Goal: Task Accomplishment & Management: Use online tool/utility

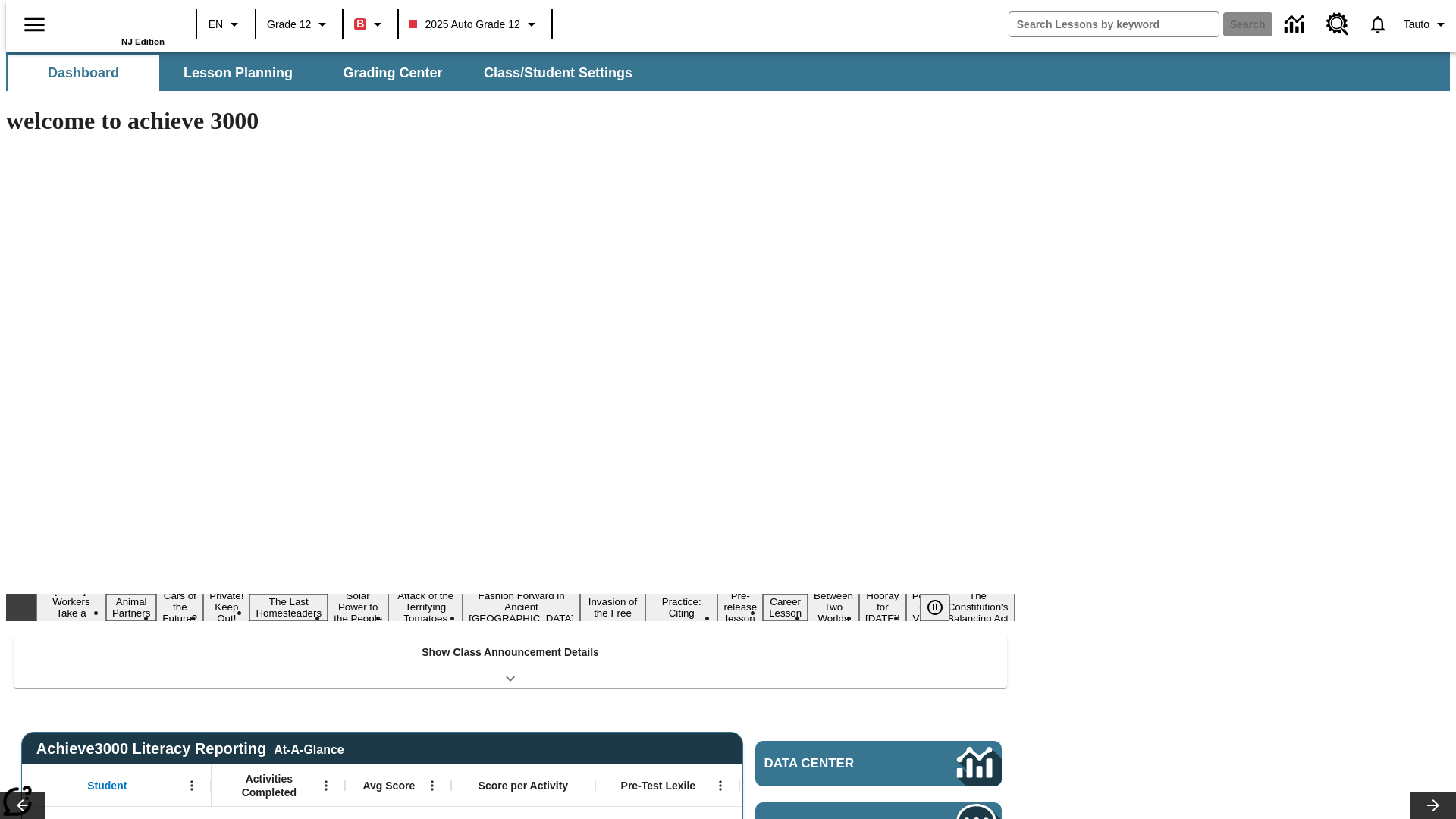
type input "-1"
click at [232, 73] on span "Lesson Planning" at bounding box center [238, 73] width 109 height 18
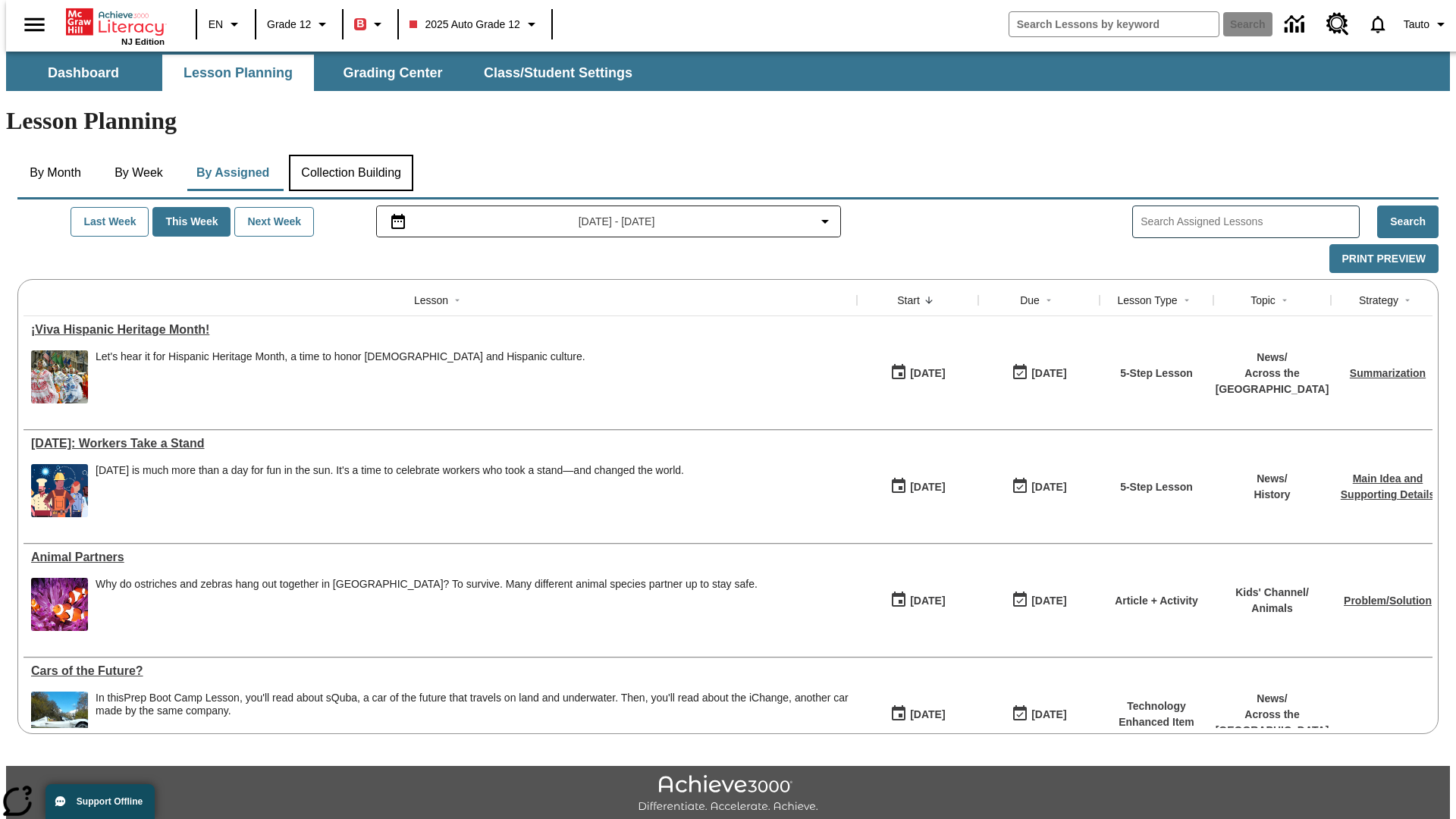
click at [350, 155] on button "Collection Building" at bounding box center [351, 173] width 125 height 37
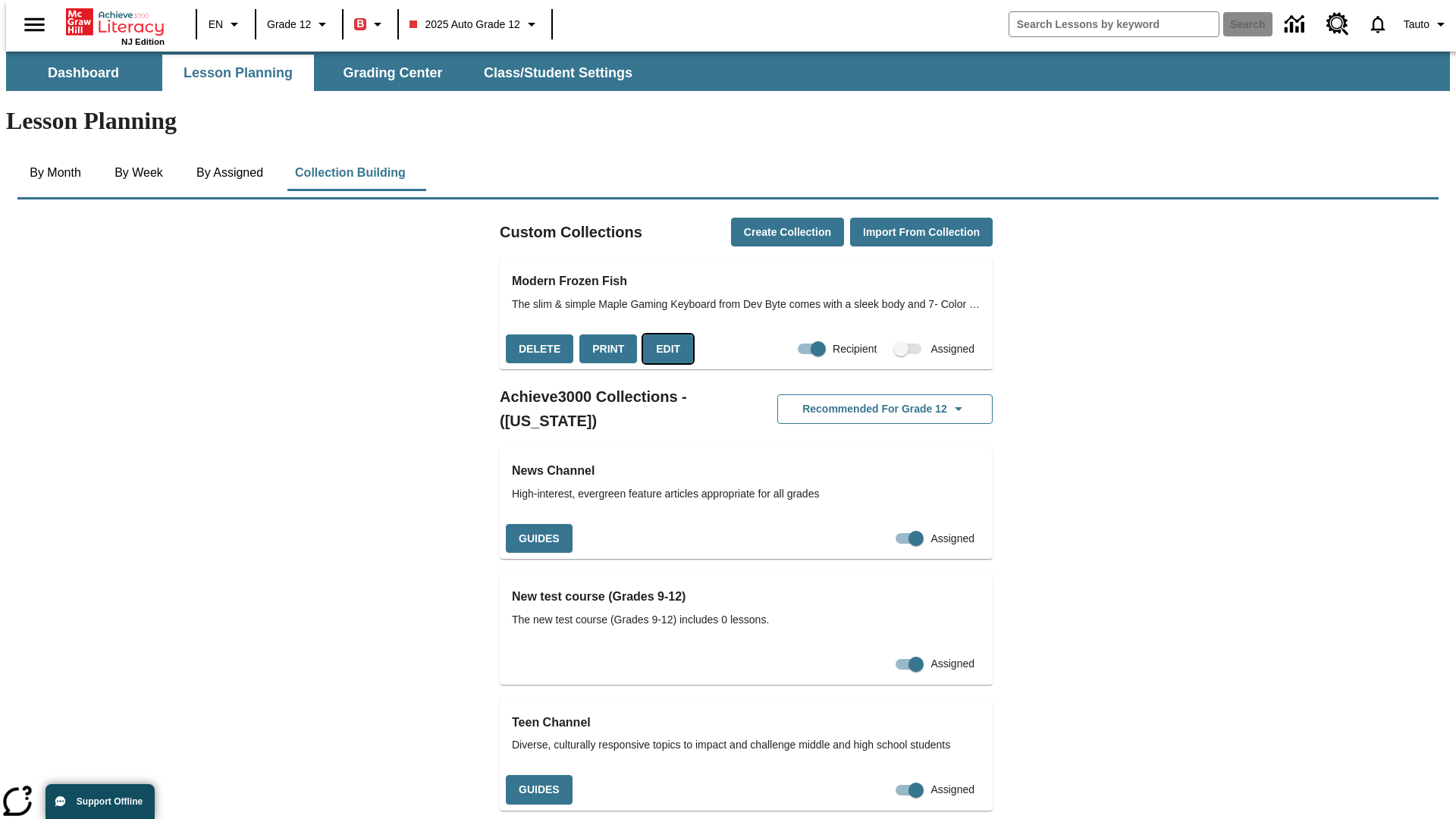
click at [662, 334] on button "Edit" at bounding box center [667, 349] width 50 height 30
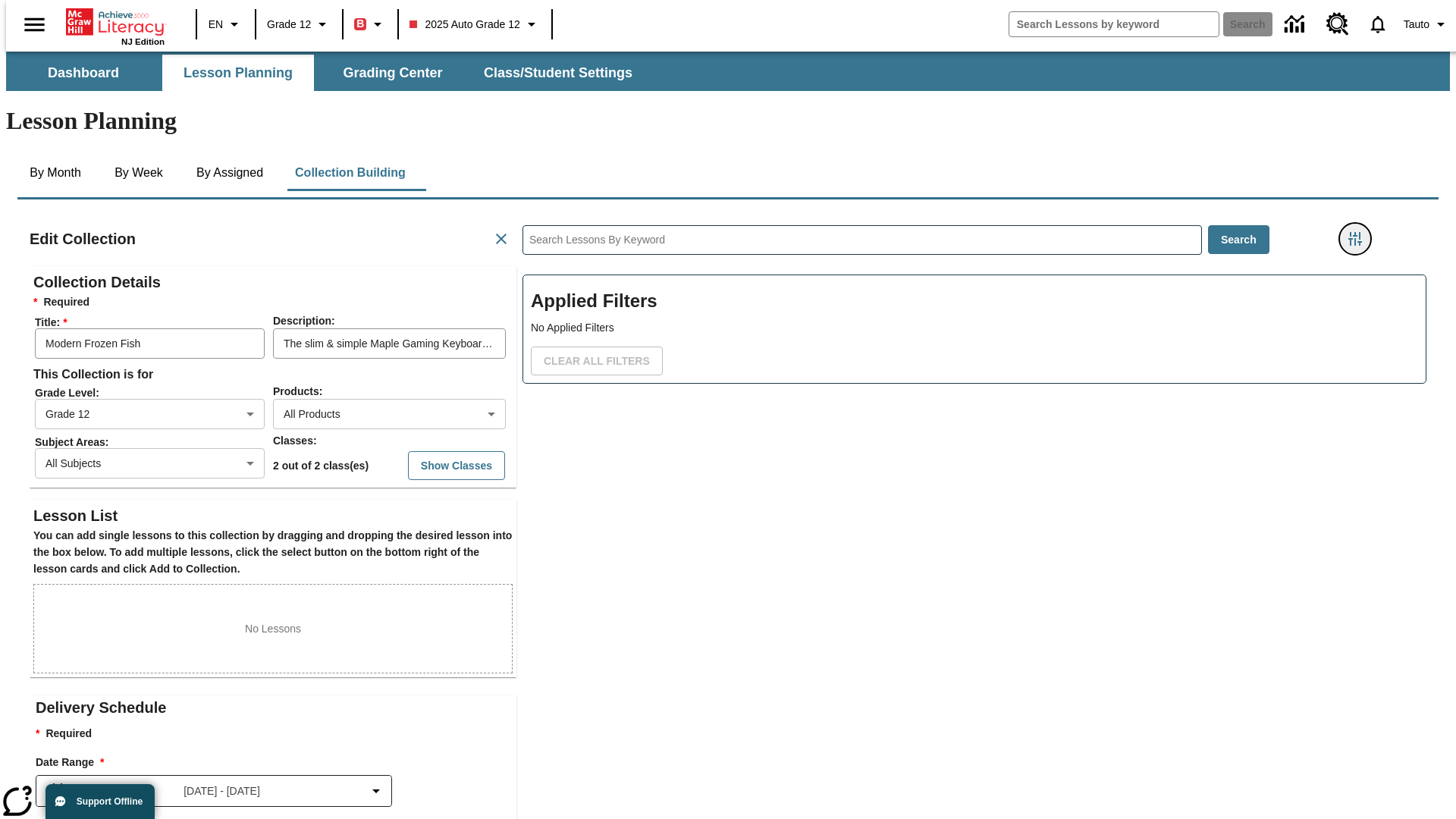
click at [1359, 232] on icon "Filters Side menu" at bounding box center [1355, 238] width 14 height 14
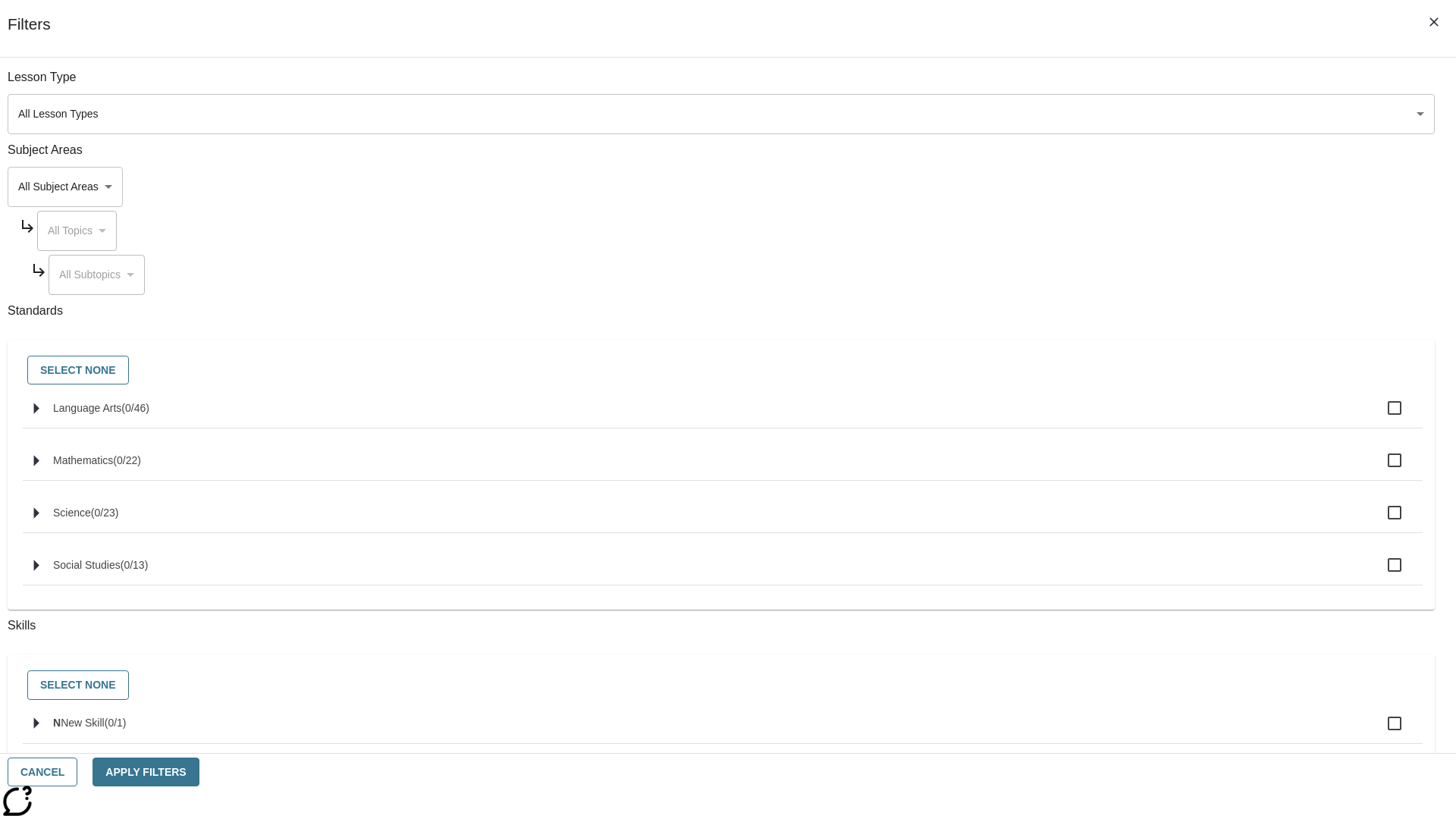
click at [1092, 187] on body "Skip to main content NJ Edition EN Grade 12 B 2025 Auto Grade 12 Search 0 Tauto…" at bounding box center [727, 527] width 1444 height 951
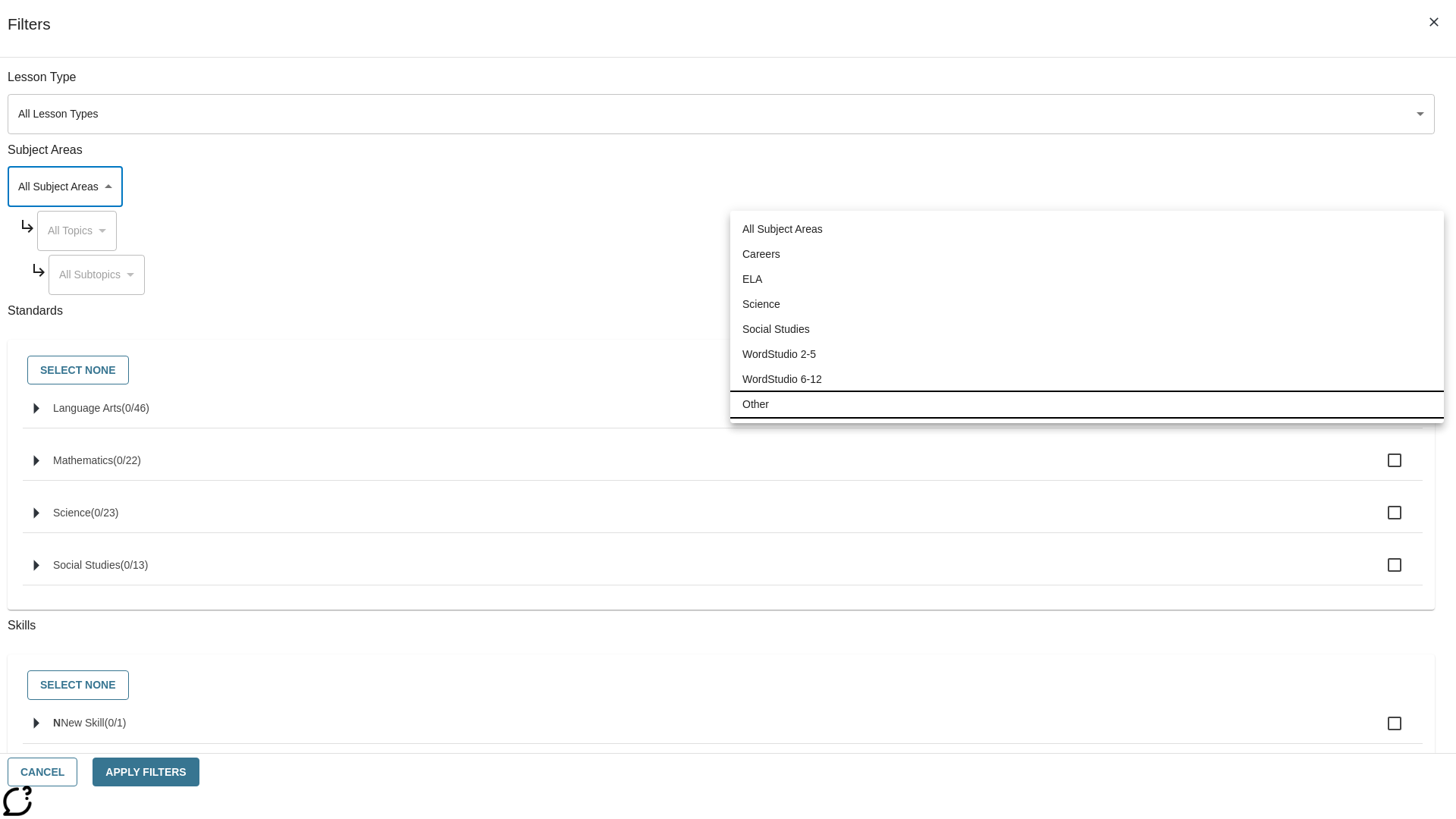
click at [1086, 404] on li "Other" at bounding box center [1086, 404] width 714 height 25
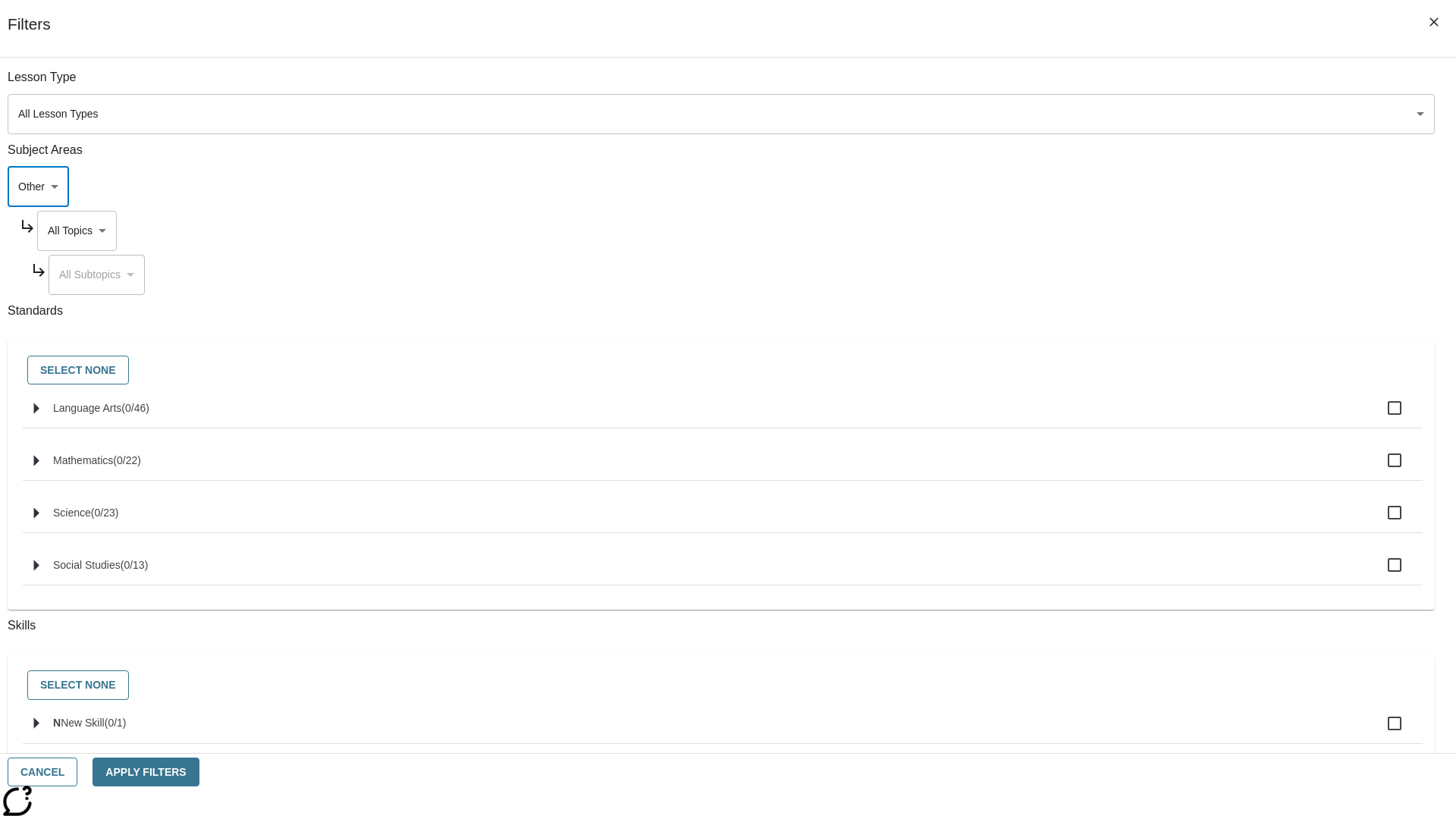
type input "0"
click at [1106, 231] on body "Skip to main content NJ Edition EN Grade 12 B 2025 Auto Grade 12 Search 0 Tauto…" at bounding box center [727, 527] width 1444 height 951
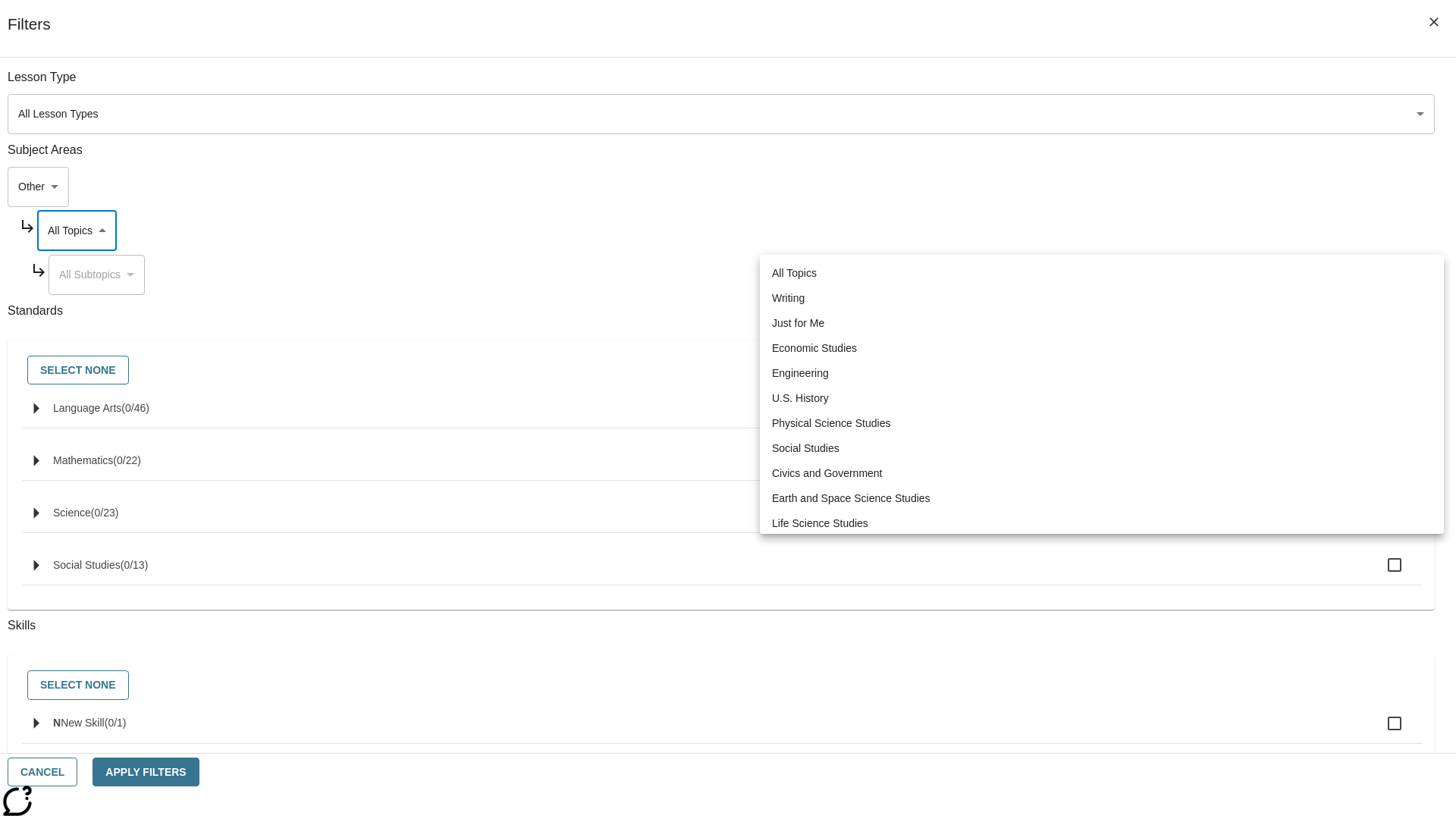
scroll to position [0, 1]
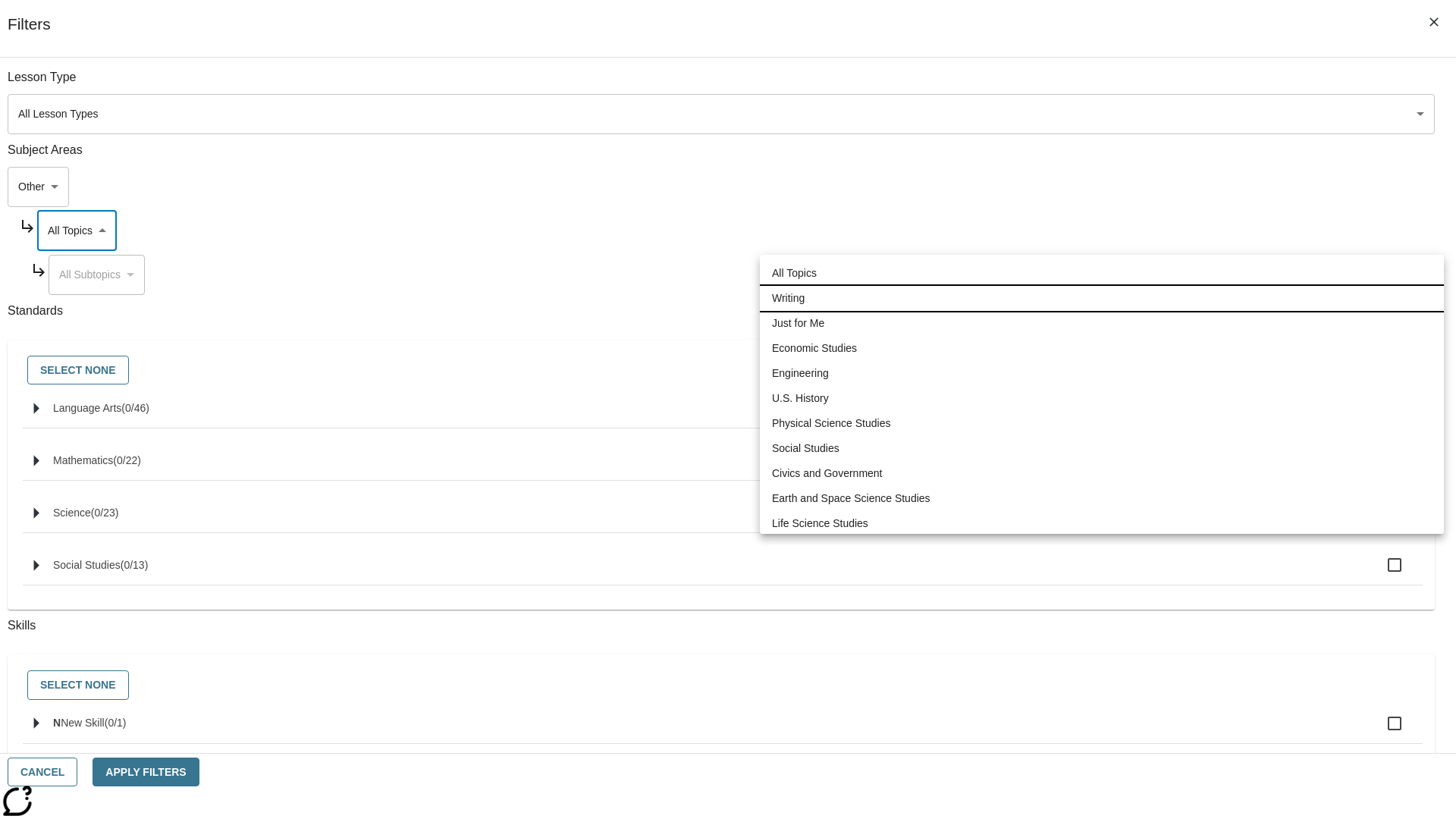
click at [1101, 298] on li "Writing" at bounding box center [1101, 298] width 684 height 25
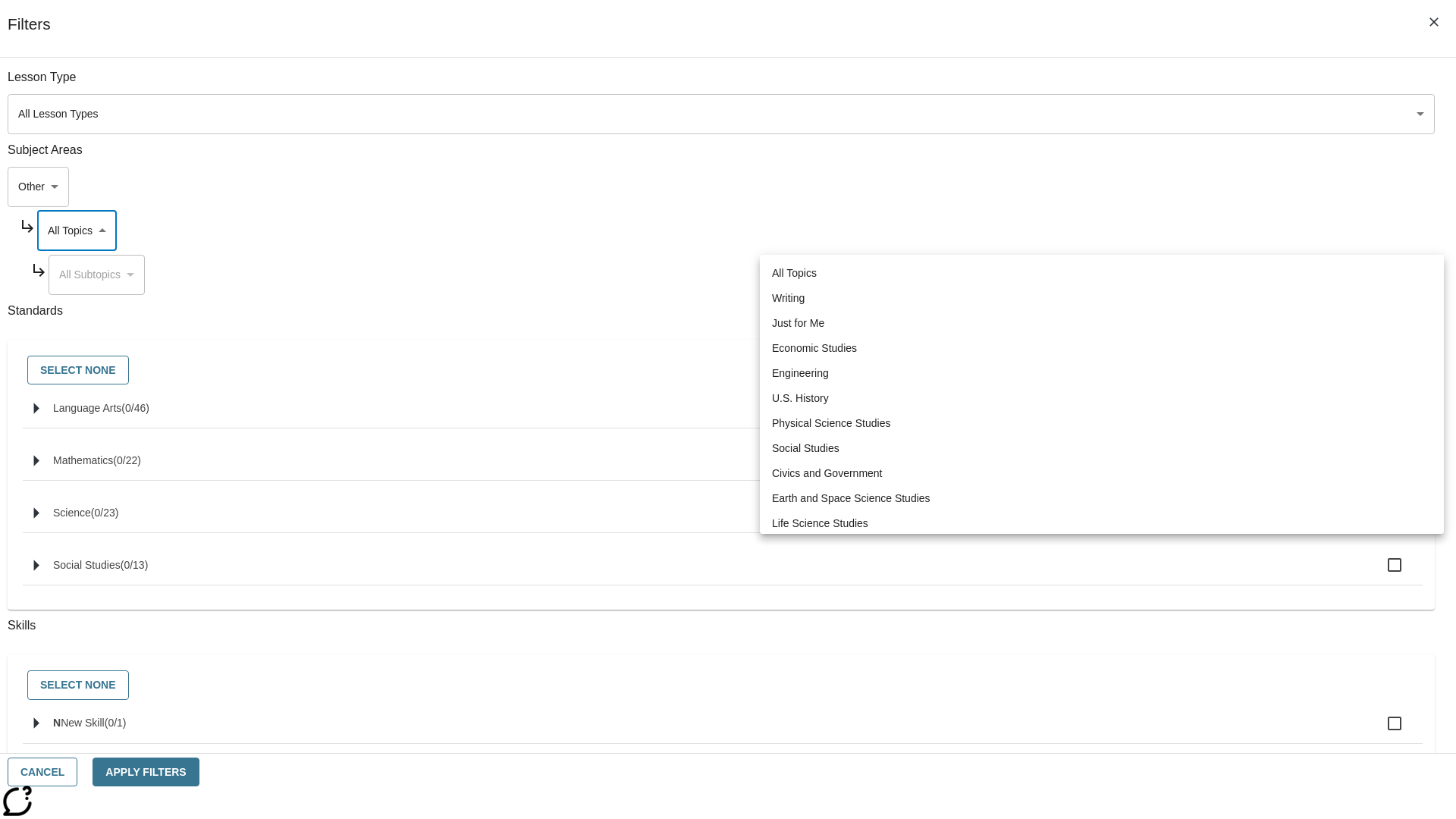
type input "6"
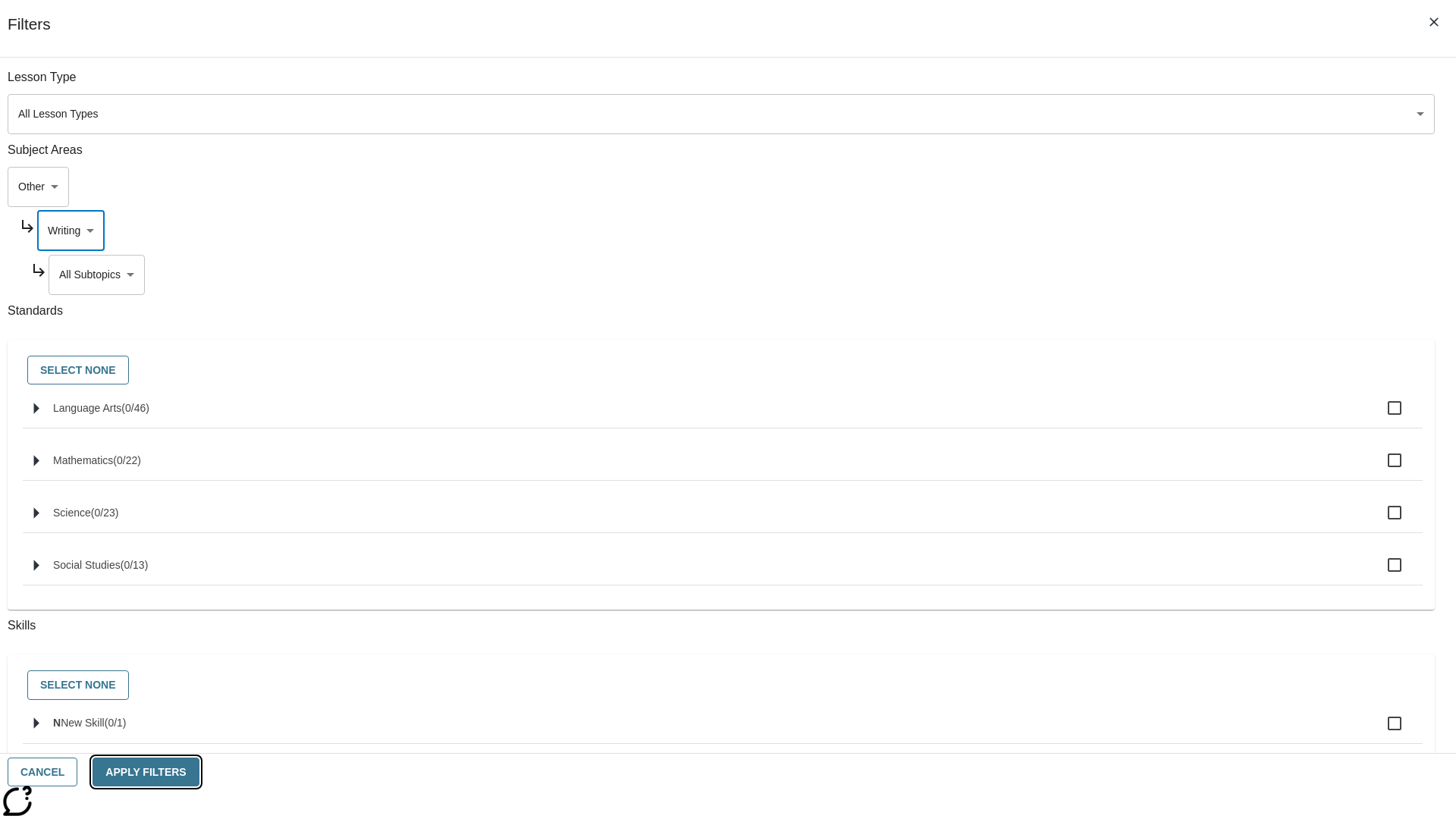
click at [199, 772] on button "Apply Filters" at bounding box center [145, 773] width 106 height 30
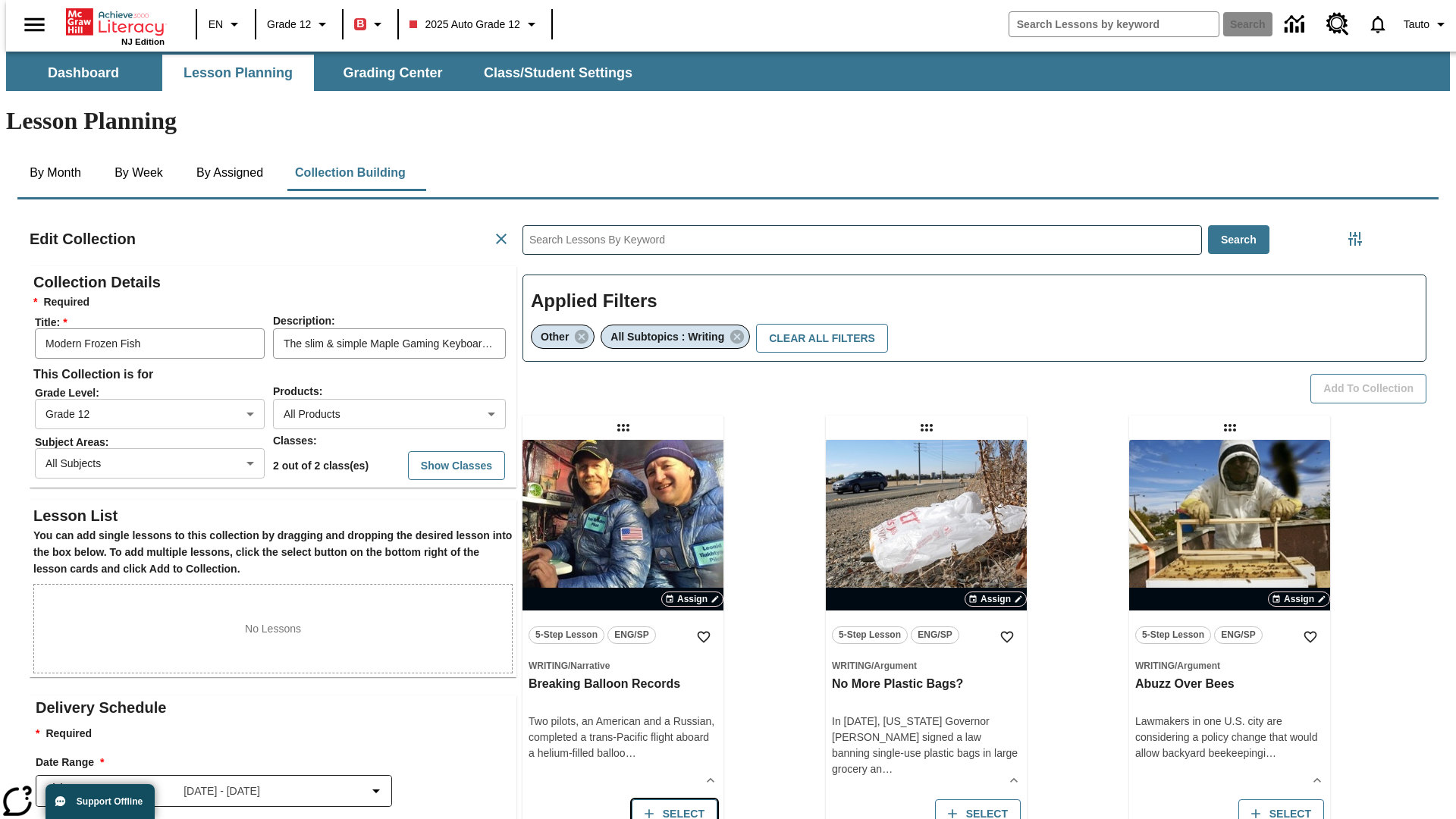
click at [671, 799] on button "Select" at bounding box center [674, 814] width 85 height 30
